Goal: Navigation & Orientation: Understand site structure

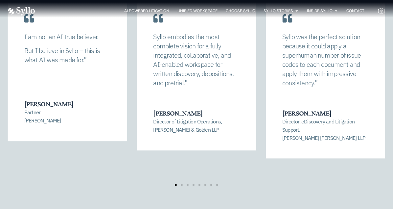
scroll to position [1296, 0]
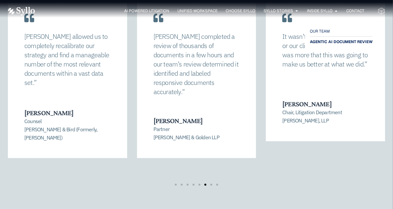
click at [321, 39] on span "AGENTIC AI DOCUMENT REVIEW" at bounding box center [341, 42] width 63 height 8
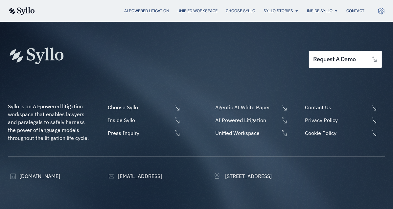
scroll to position [1248, 0]
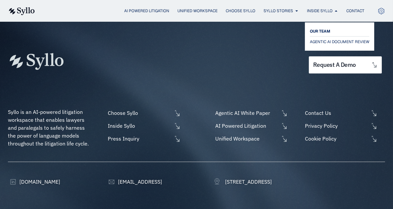
click at [322, 33] on span "OUR TEAM" at bounding box center [320, 31] width 20 height 8
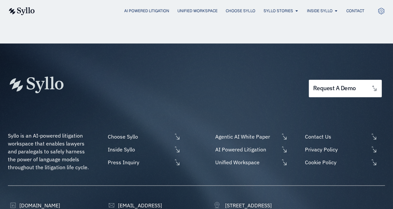
scroll to position [963, 0]
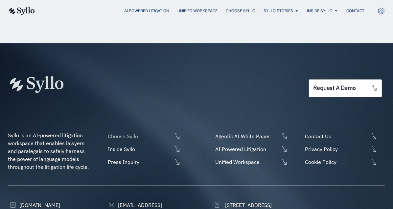
click at [157, 132] on span "Choose Syllo" at bounding box center [139, 136] width 66 height 8
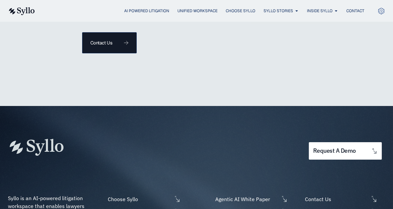
scroll to position [1644, 0]
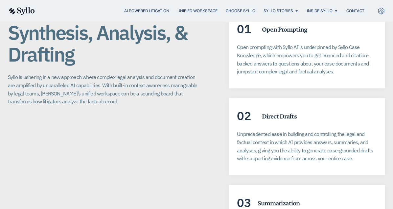
scroll to position [1311, 0]
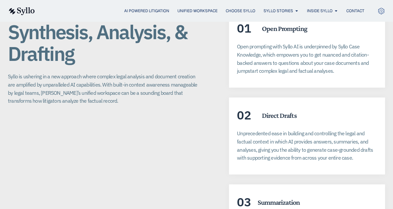
click at [208, 132] on div "Unified Workspace Synthesis, Analysis, & Drafting Syllo is ushering in a new ap…" at bounding box center [196, 144] width 377 height 266
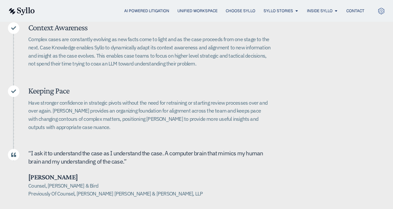
scroll to position [0, 0]
